Goal: Transaction & Acquisition: Purchase product/service

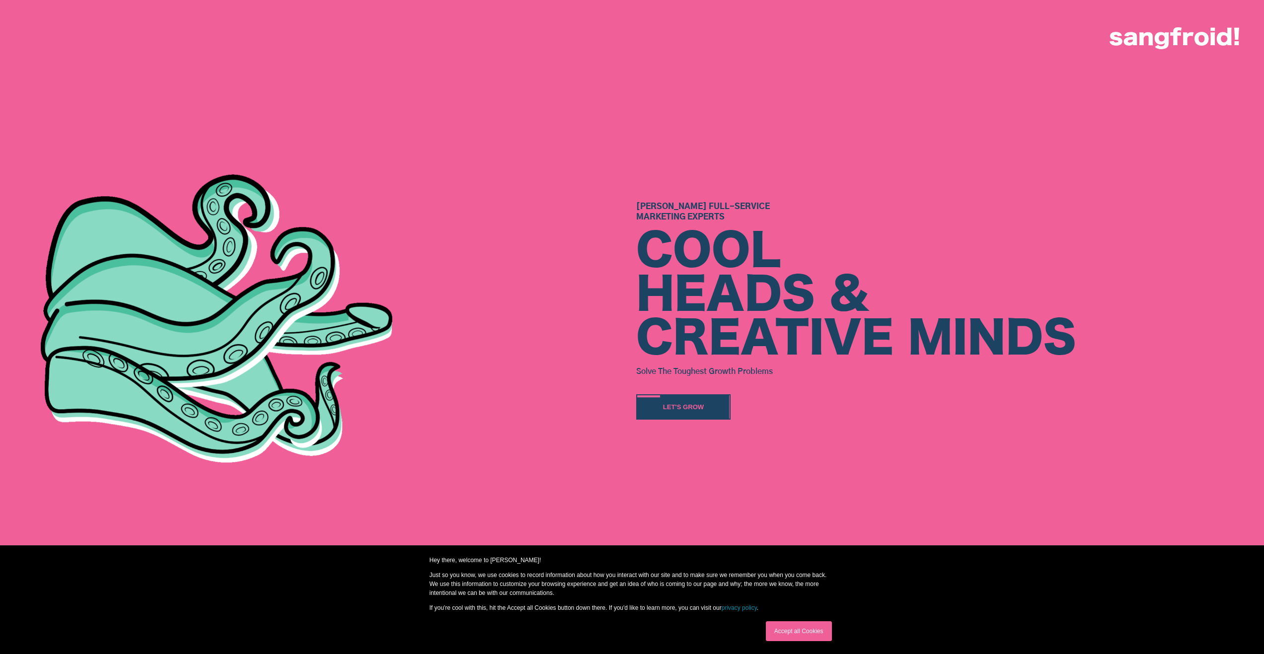
click at [809, 637] on link "Accept all Cookies" at bounding box center [799, 631] width 66 height 20
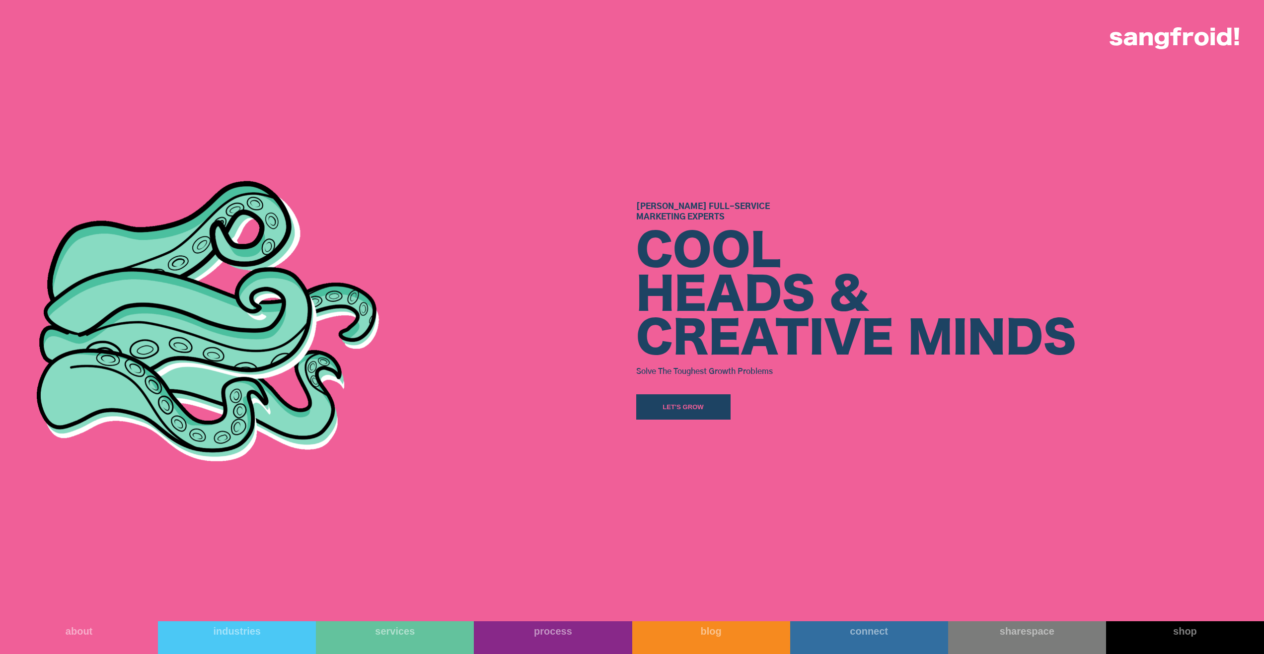
scroll to position [646, 0]
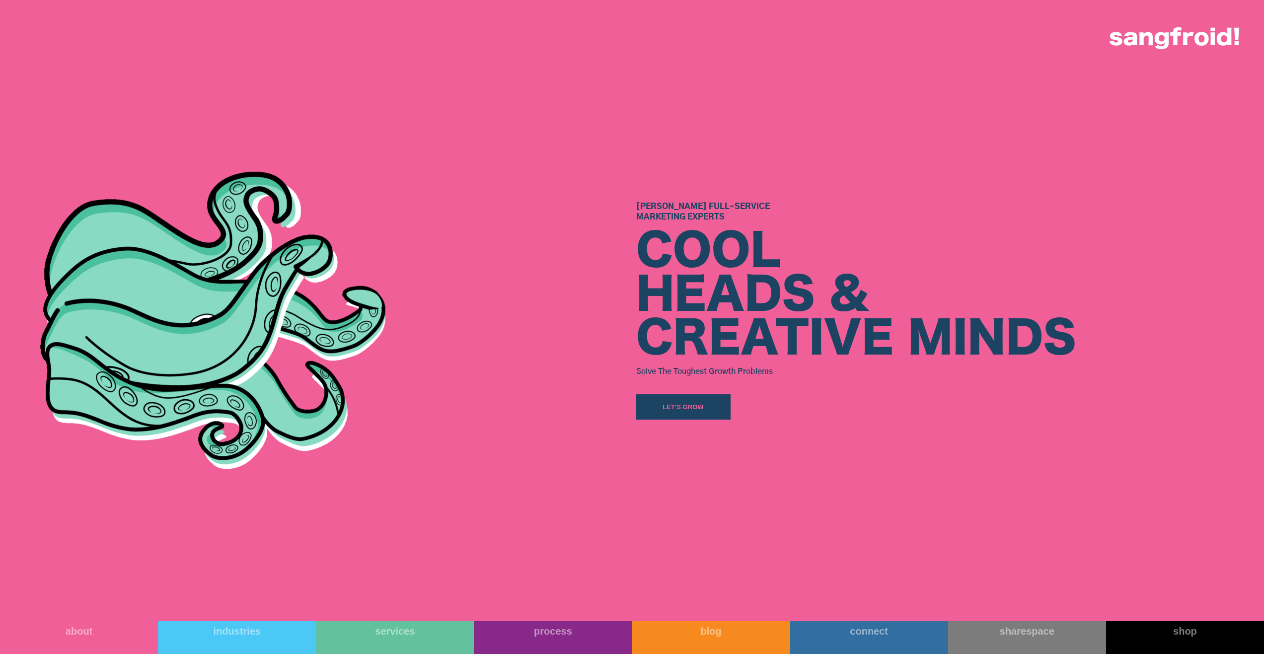
drag, startPoint x: 1143, startPoint y: 426, endPoint x: 1097, endPoint y: 408, distance: 49.5
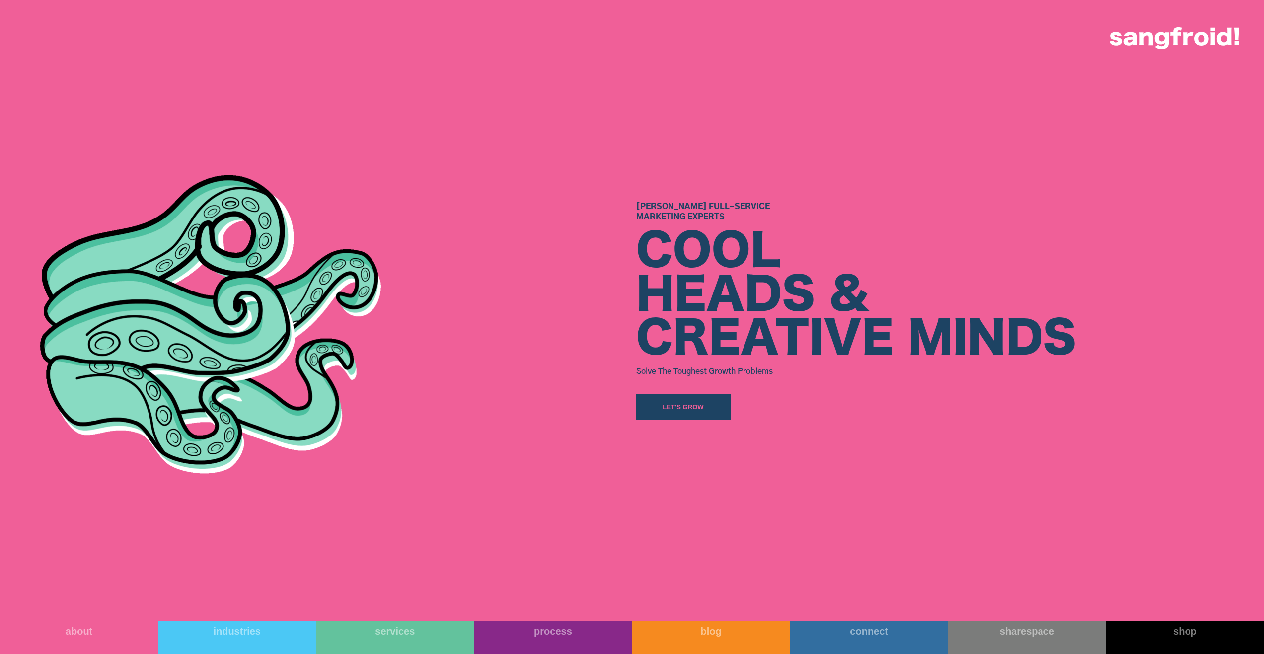
click at [1143, 424] on div "Austin’s Full-Service Marketing Experts COOL HEADS & CREATIVE MINDS Solve The T…" at bounding box center [912, 310] width 552 height 621
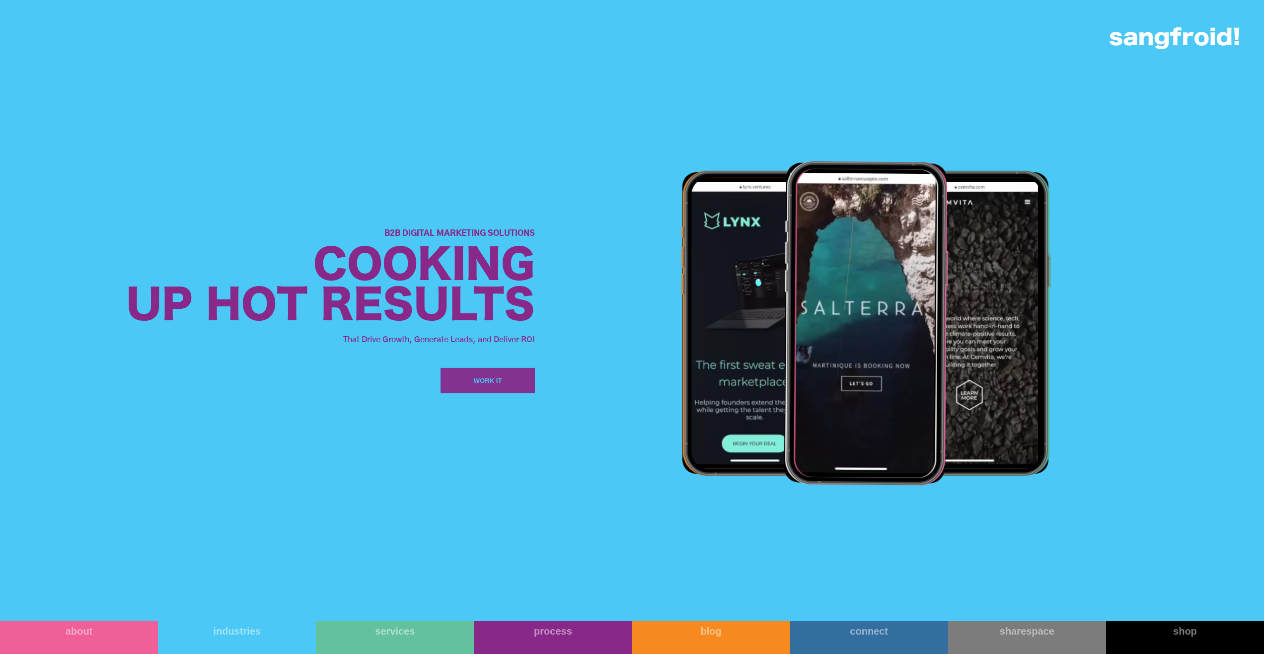
scroll to position [1589, 0]
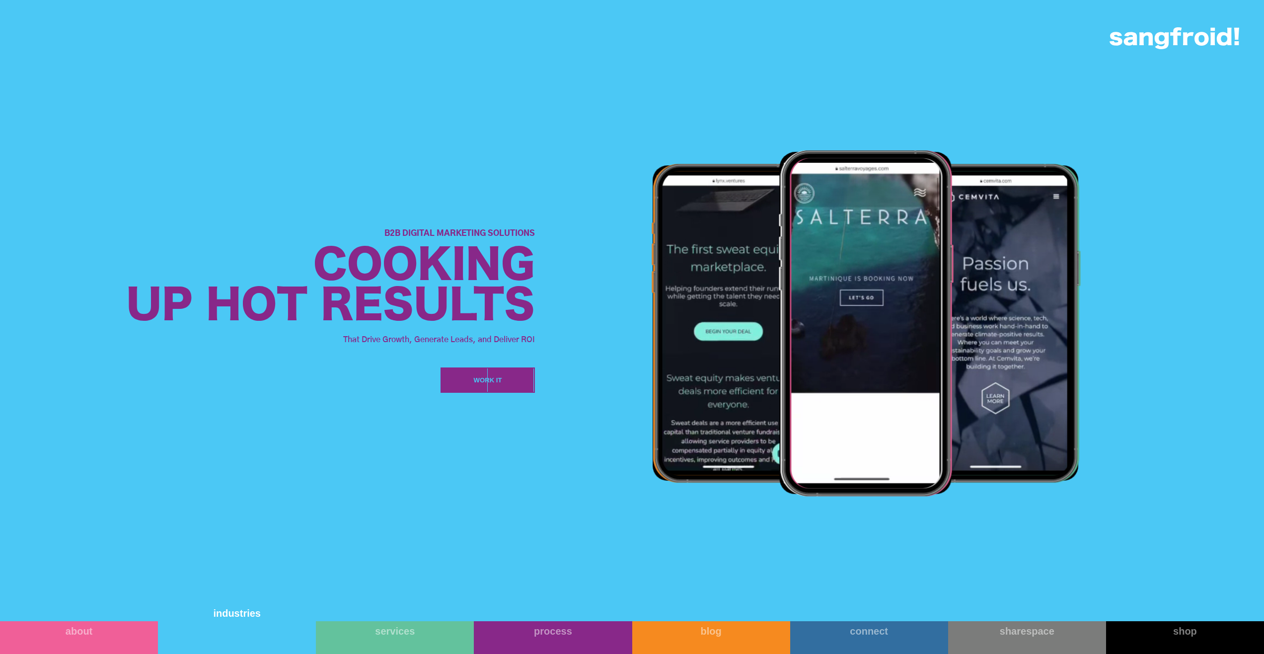
click at [293, 634] on link "industries" at bounding box center [237, 624] width 158 height 59
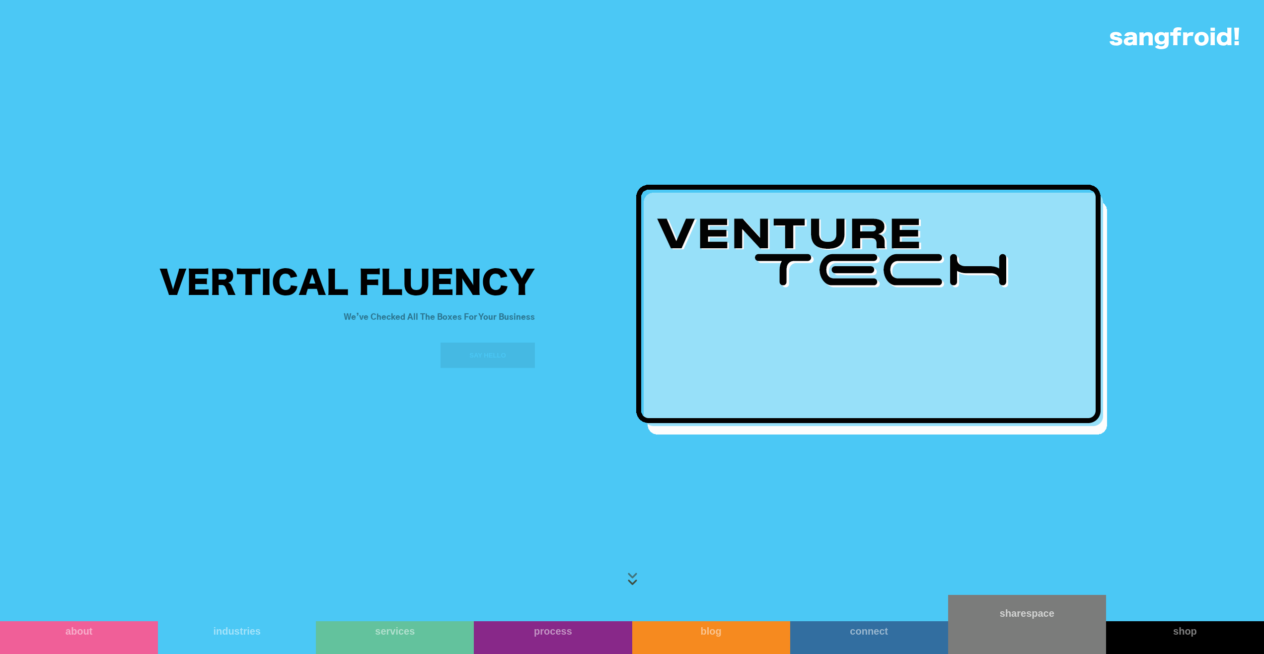
click at [990, 629] on link "sharespace" at bounding box center [1027, 624] width 158 height 59
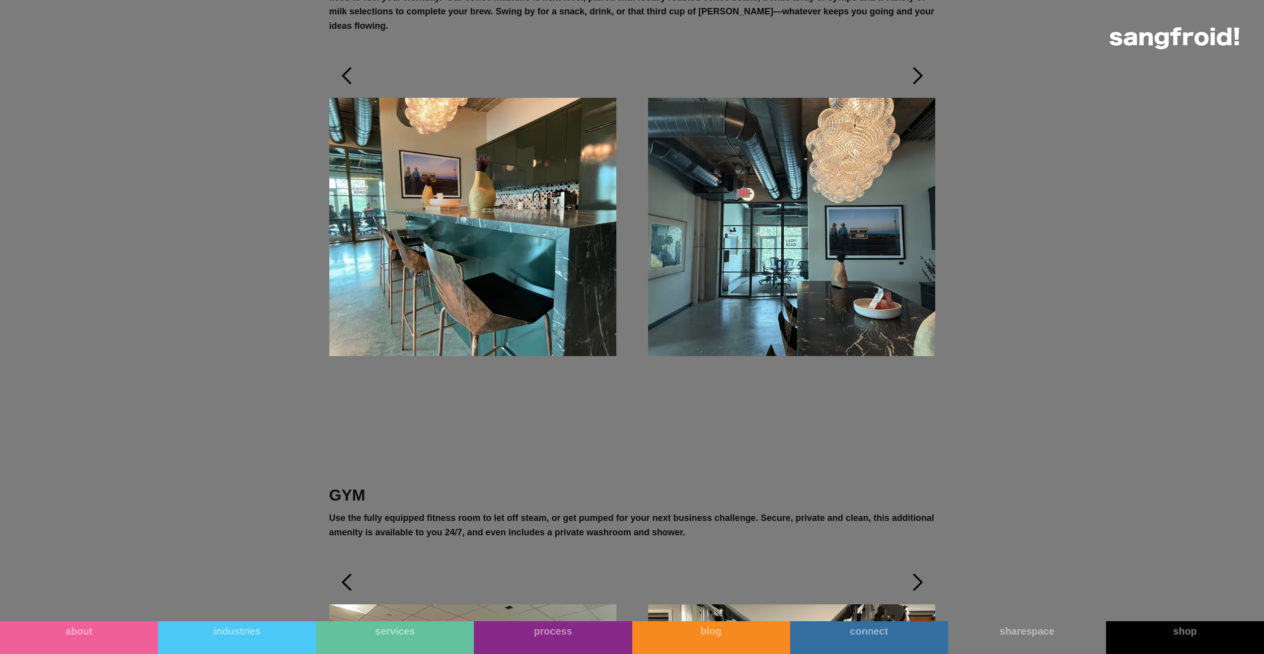
scroll to position [4668, 0]
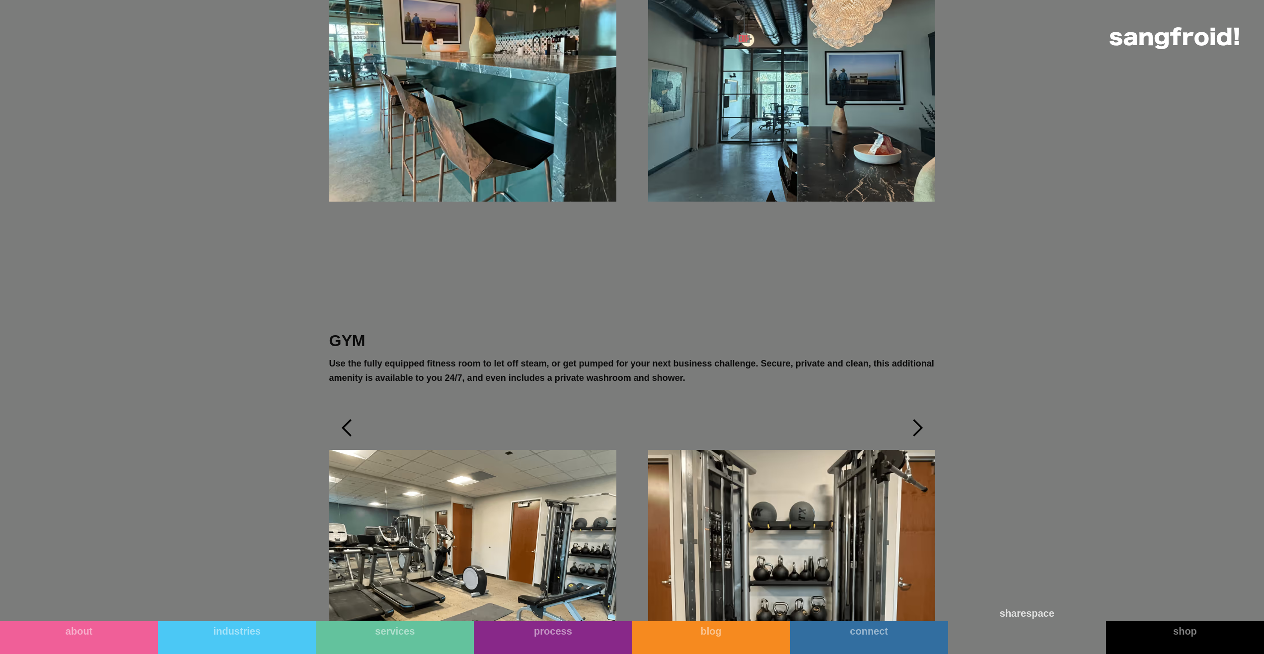
click at [1058, 633] on link "sharespace" at bounding box center [1027, 624] width 158 height 59
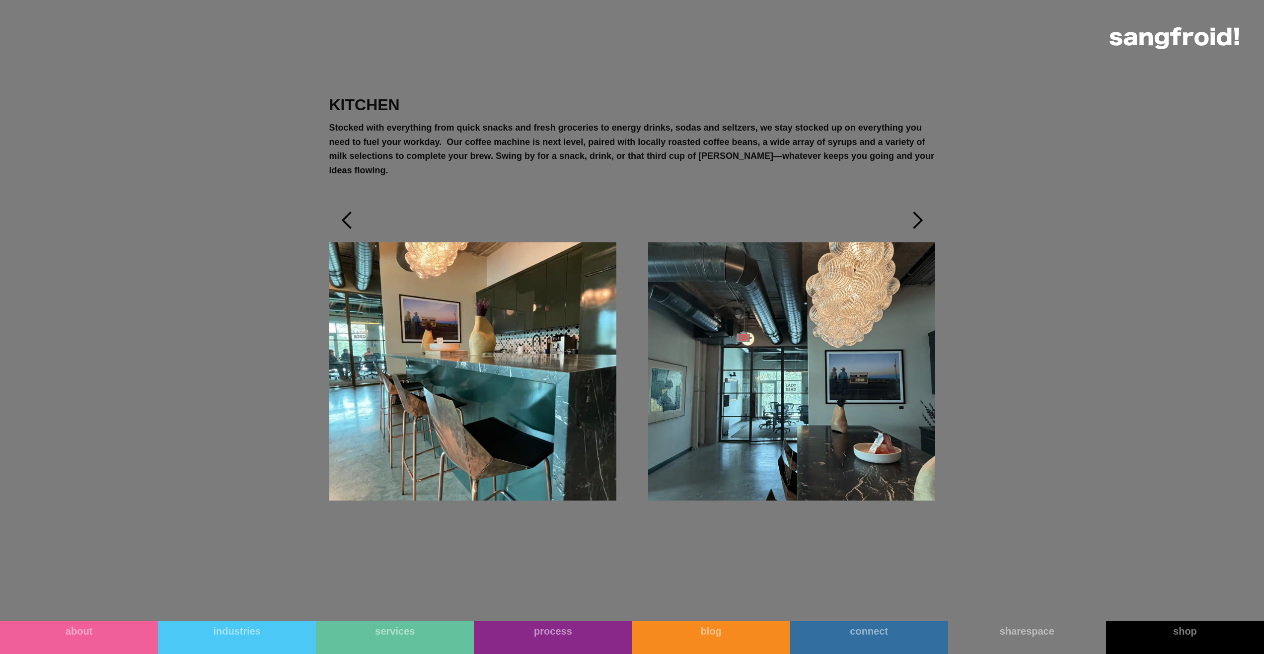
scroll to position [4370, 0]
click at [916, 210] on div "next slide" at bounding box center [917, 220] width 20 height 20
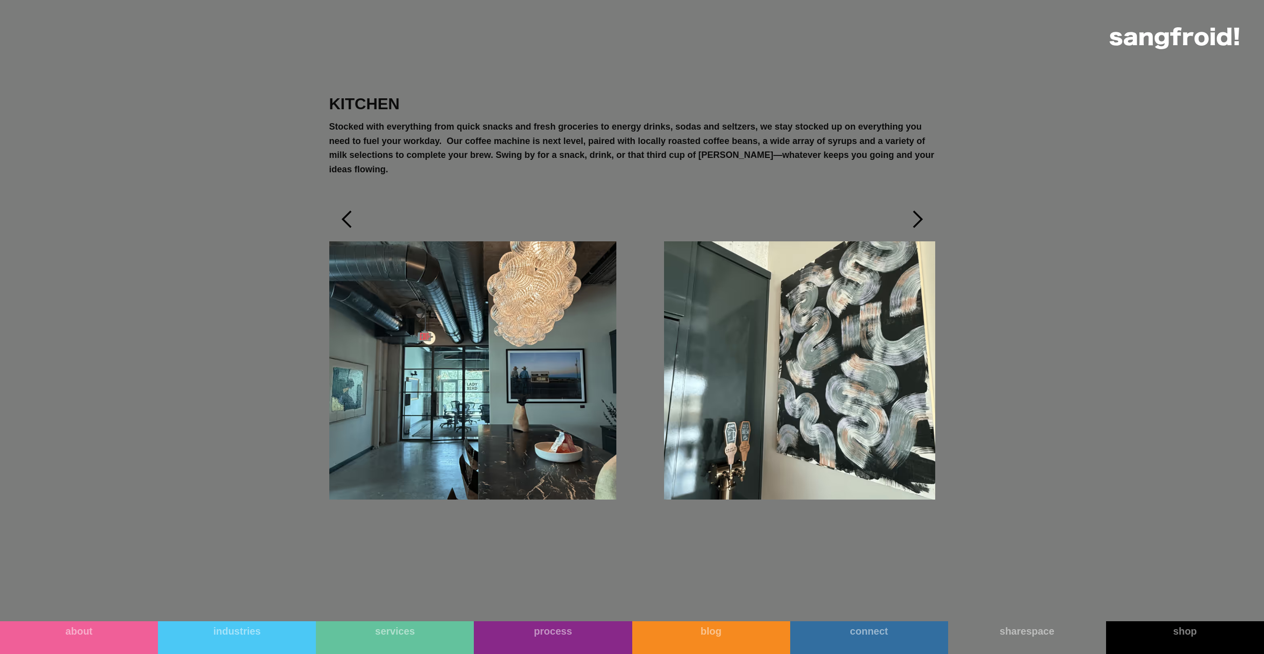
click at [916, 210] on div "next slide" at bounding box center [917, 220] width 20 height 20
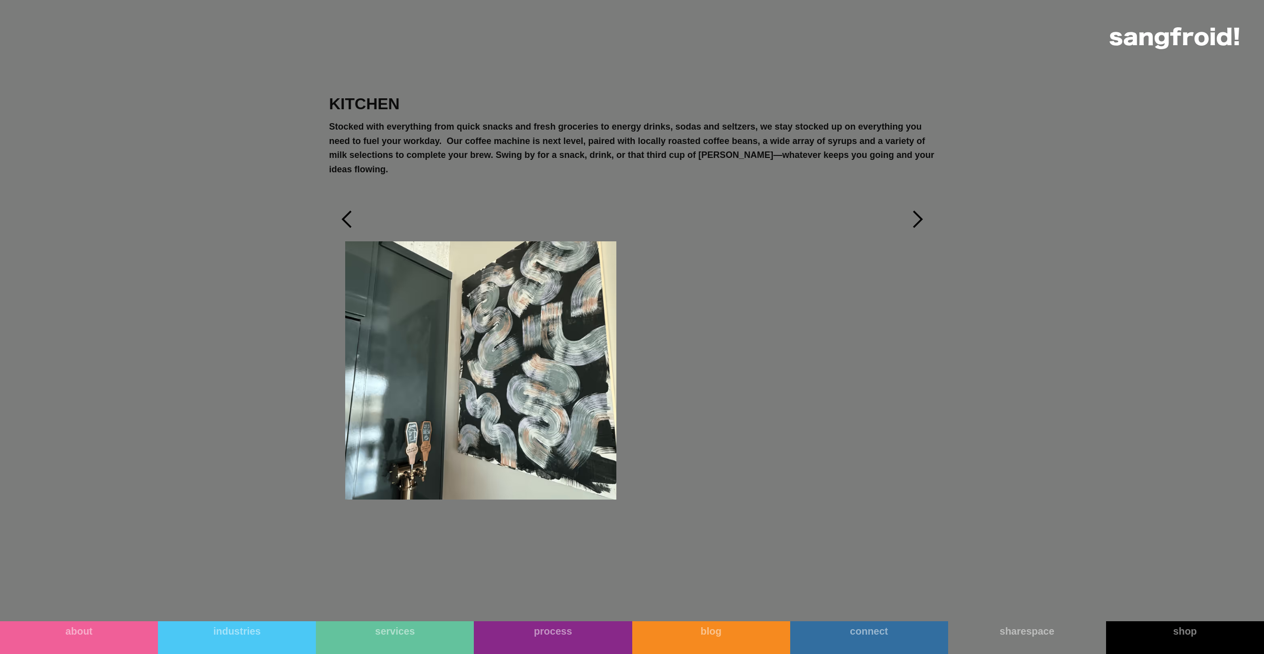
click at [916, 210] on div "next slide" at bounding box center [917, 220] width 20 height 20
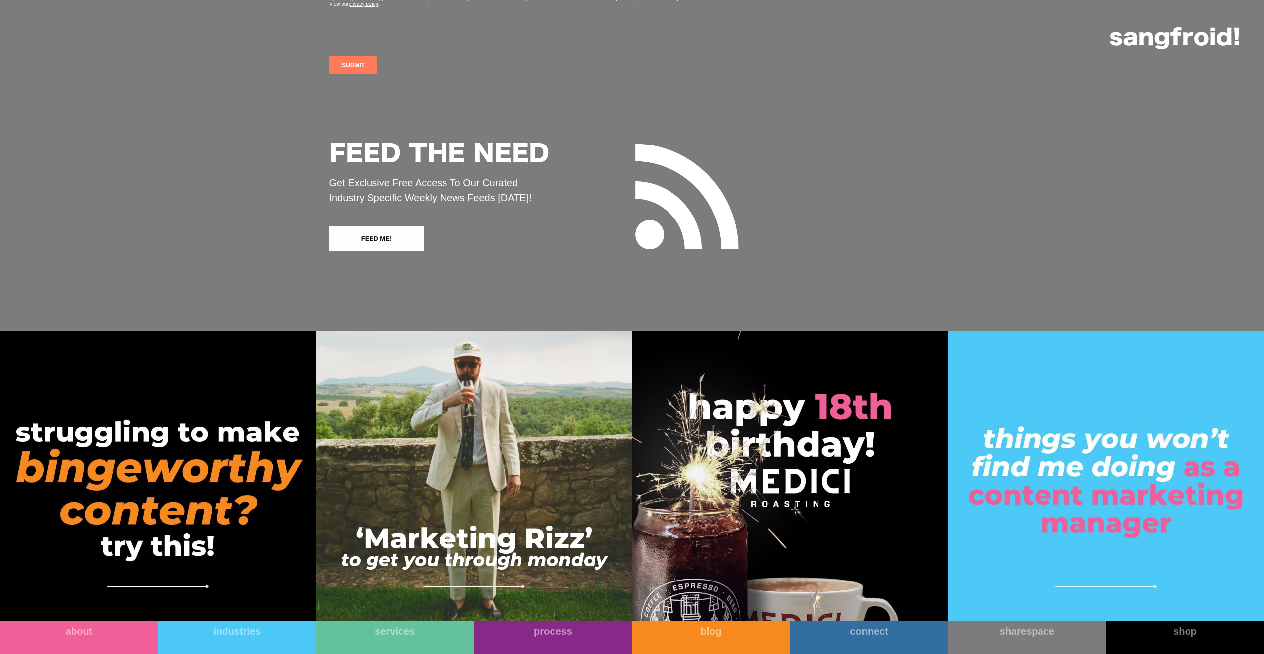
scroll to position [6696, 0]
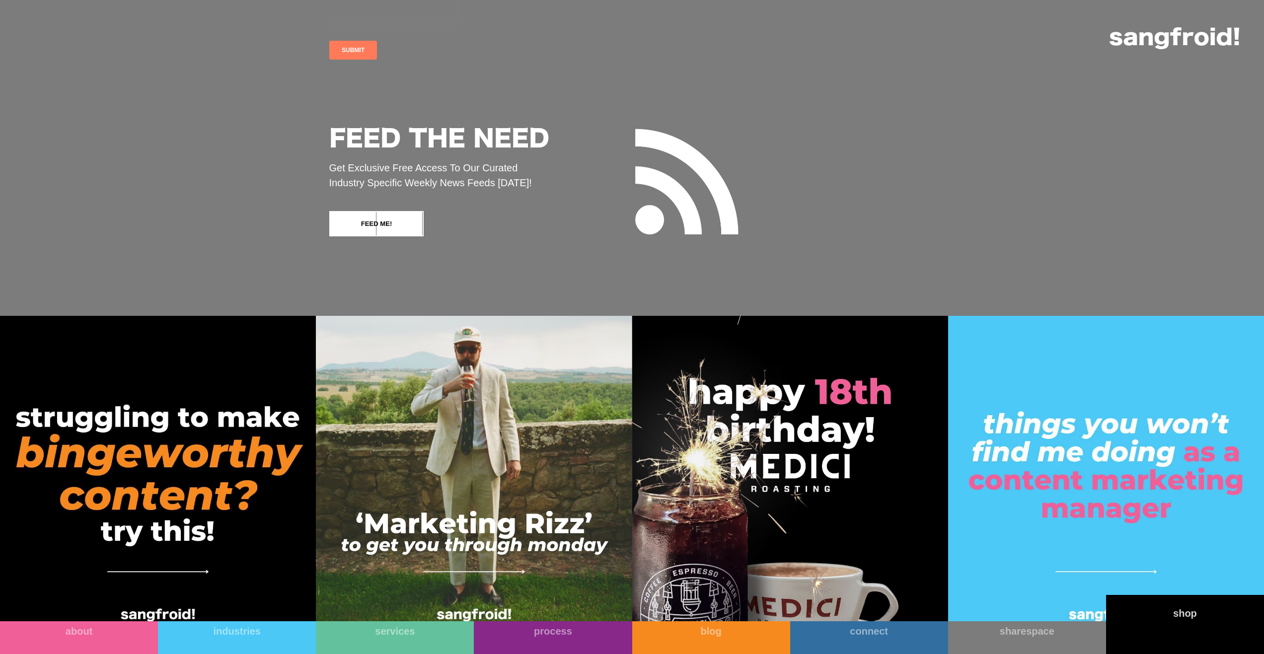
click at [1189, 619] on div "shop" at bounding box center [1185, 613] width 158 height 12
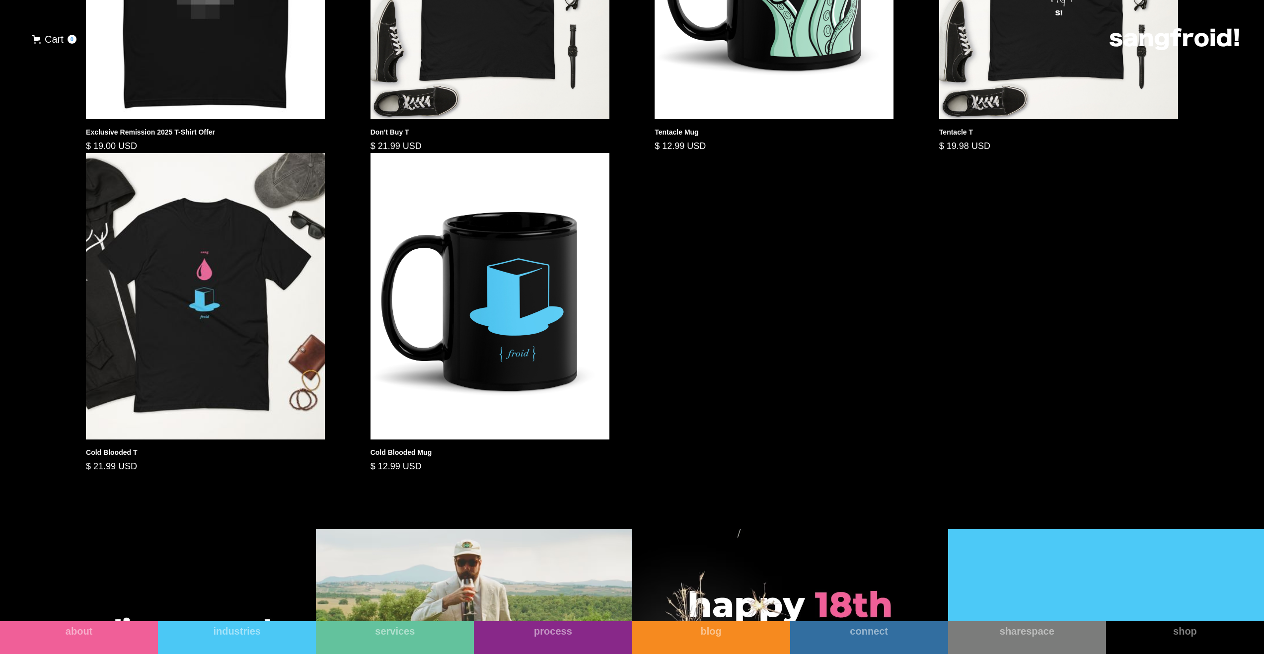
scroll to position [894, 0]
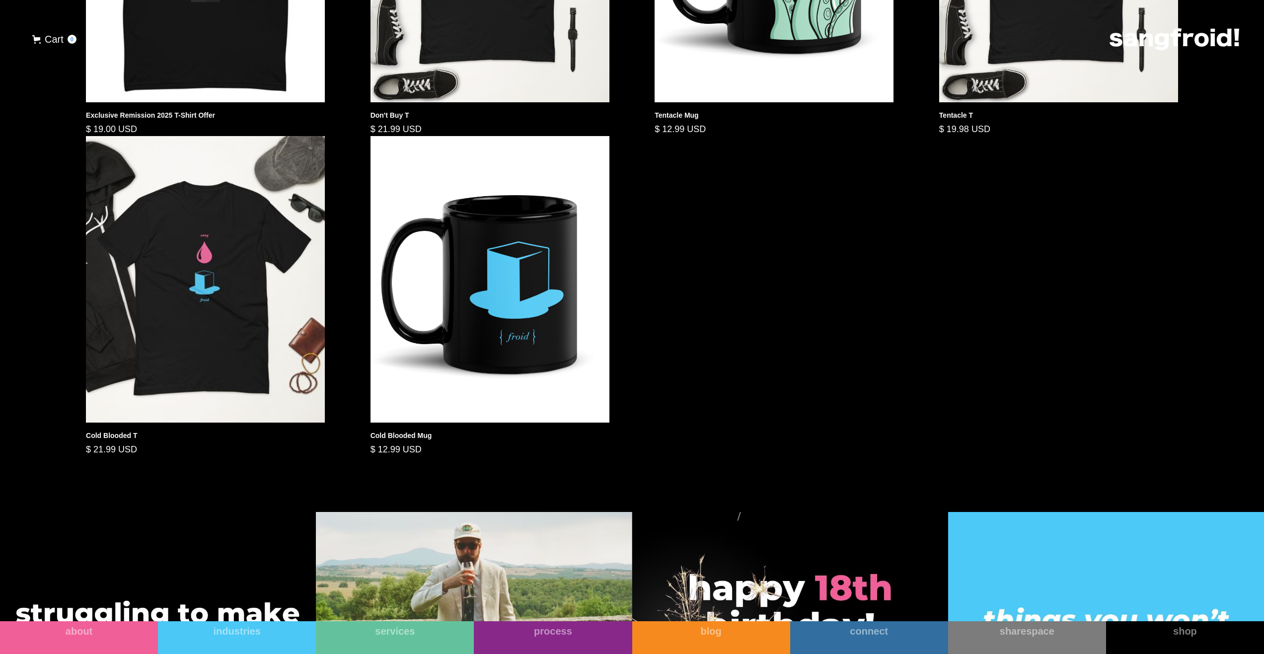
click at [510, 314] on img at bounding box center [489, 279] width 239 height 287
